Goal: Information Seeking & Learning: Learn about a topic

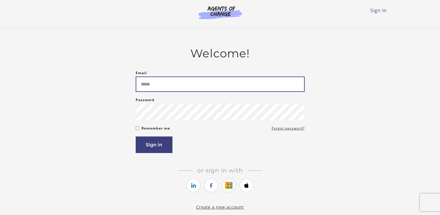
click at [219, 85] on input "Email" at bounding box center [220, 83] width 169 height 15
type input "**********"
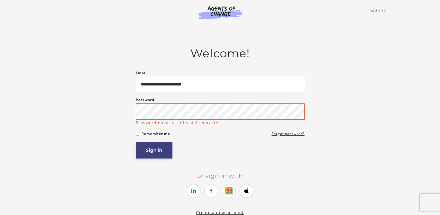
click at [163, 148] on button "Sign in" at bounding box center [154, 150] width 37 height 17
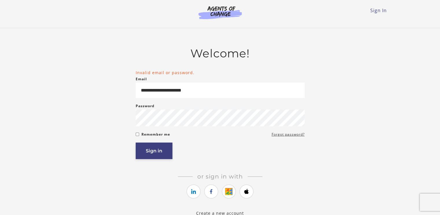
click at [160, 149] on button "Sign in" at bounding box center [154, 150] width 37 height 17
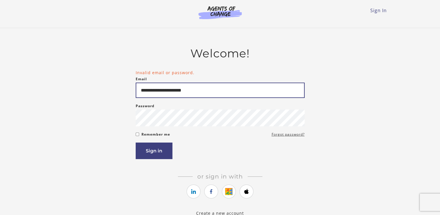
click at [171, 90] on input "**********" at bounding box center [220, 90] width 169 height 15
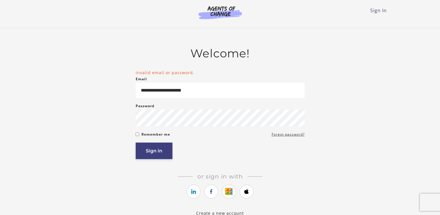
click at [165, 150] on button "Sign in" at bounding box center [154, 150] width 37 height 17
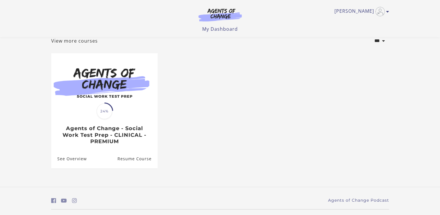
scroll to position [52, 0]
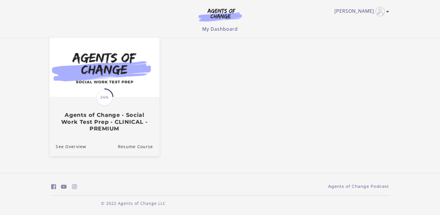
click at [109, 97] on span "24%" at bounding box center [104, 97] width 16 height 16
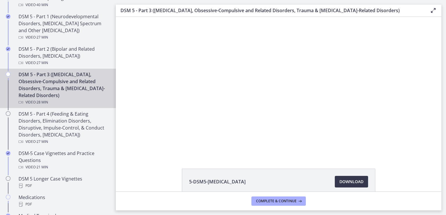
scroll to position [277, 0]
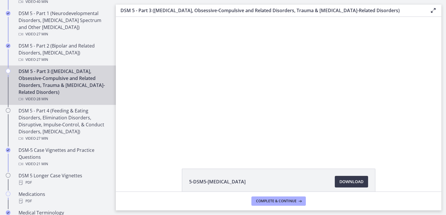
drag, startPoint x: 114, startPoint y: 43, endPoint x: 4, endPoint y: 88, distance: 119.4
drag, startPoint x: 120, startPoint y: 105, endPoint x: 122, endPoint y: 177, distance: 71.6
click at [122, 155] on html "Click for sound @keyframes VOLUME_SMALL_WAVE_FLASH { 0% { opacity: 0; } 33% { o…" at bounding box center [278, 86] width 325 height 138
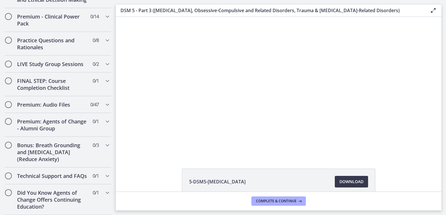
scroll to position [676, 0]
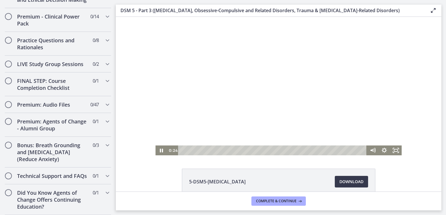
click at [281, 43] on div at bounding box center [279, 86] width 246 height 138
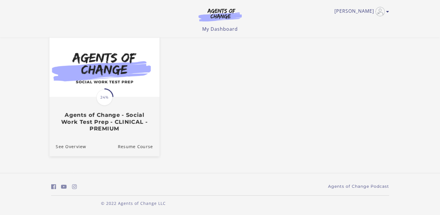
click at [122, 113] on h3 "Agents of Change - Social Work Test Prep - CLINICAL - PREMIUM" at bounding box center [104, 122] width 97 height 20
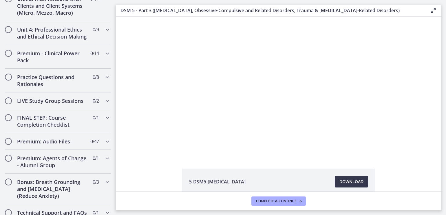
scroll to position [607, 0]
drag, startPoint x: 117, startPoint y: 154, endPoint x: 54, endPoint y: 120, distance: 71.8
click at [116, 120] on html "Click for sound @keyframes VOLUME_SMALL_WAVE_FLASH { 0% { opacity: 0; } 33% { o…" at bounding box center [278, 86] width 325 height 138
click at [52, 104] on h2 "LIVE Study Group Sessions" at bounding box center [52, 100] width 71 height 7
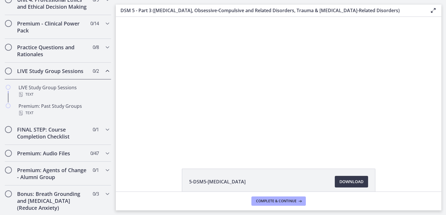
scroll to position [270, 0]
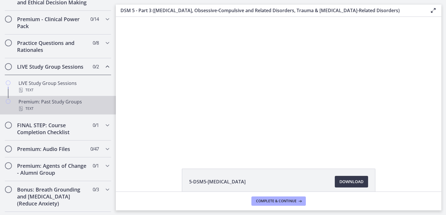
click at [62, 112] on div "Premium: Past Study Groups Text" at bounding box center [64, 105] width 90 height 14
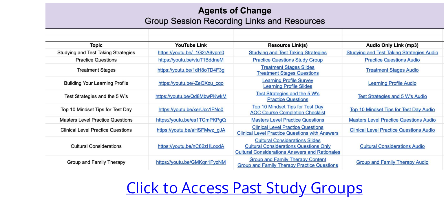
click at [276, 78] on img at bounding box center [279, 91] width 182 height 76
